Goal: Navigation & Orientation: Find specific page/section

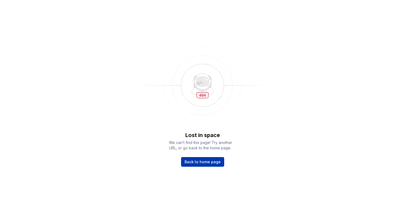
click at [213, 164] on span "Back to home page" at bounding box center [202, 161] width 36 height 5
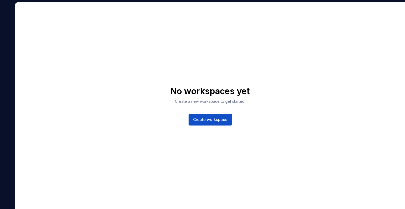
click at [233, 25] on div "No workspaces yet Create a new workspace to get started. Create workspace" at bounding box center [210, 105] width 390 height 207
